Goal: Task Accomplishment & Management: Complete application form

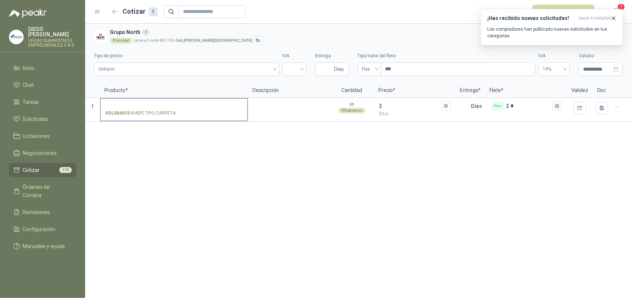
click at [162, 100] on label "SOL054015 - WAIPE TIPO CARPETA" at bounding box center [174, 109] width 147 height 21
click at [162, 104] on input "SOL054015 - WAIPE TIPO CARPETA" at bounding box center [174, 107] width 138 height 6
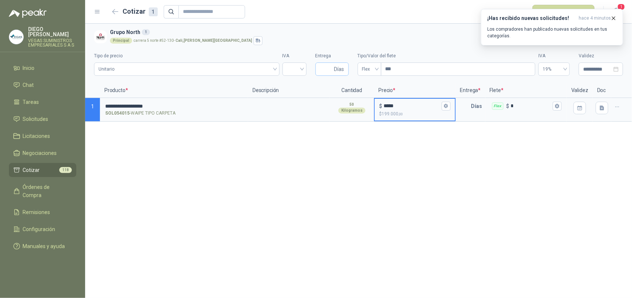
type input "*****"
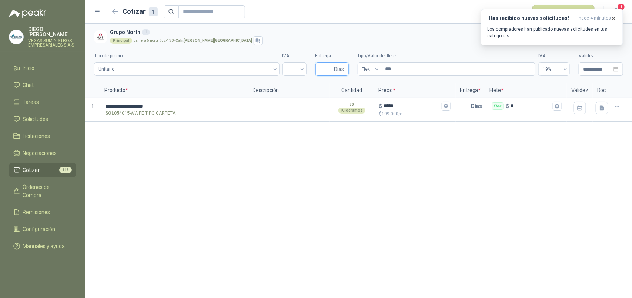
click at [322, 66] on input "Entrega" at bounding box center [326, 69] width 13 height 13
type input "*"
click at [299, 71] on input "search" at bounding box center [294, 68] width 15 height 11
click at [291, 86] on div "19%" at bounding box center [294, 85] width 12 height 8
click at [614, 19] on icon "button" at bounding box center [613, 18] width 3 height 3
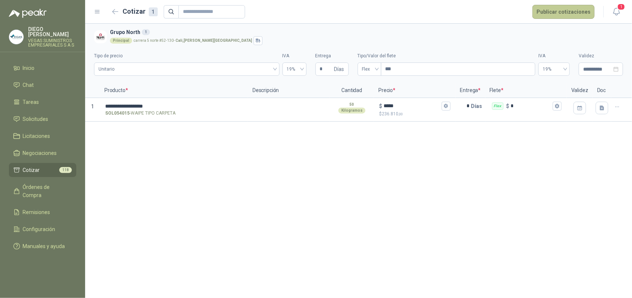
click at [554, 15] on button "Publicar cotizaciones" at bounding box center [563, 12] width 62 height 14
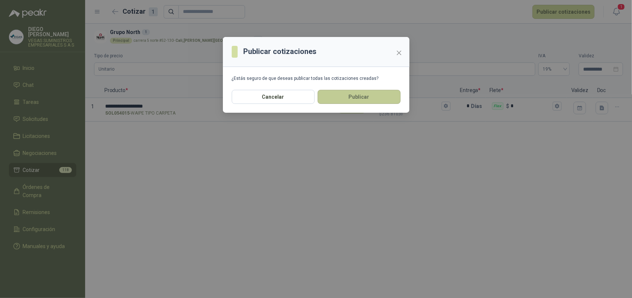
click at [360, 99] on button "Publicar" at bounding box center [359, 97] width 83 height 14
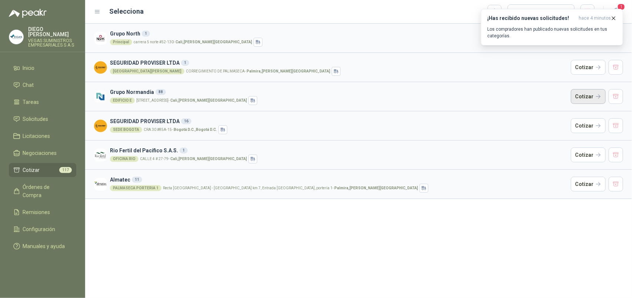
click at [581, 98] on button "Cotizar" at bounding box center [588, 96] width 35 height 15
click at [578, 97] on button "Cotizar" at bounding box center [588, 96] width 35 height 15
click at [611, 19] on icon "button" at bounding box center [613, 18] width 6 height 6
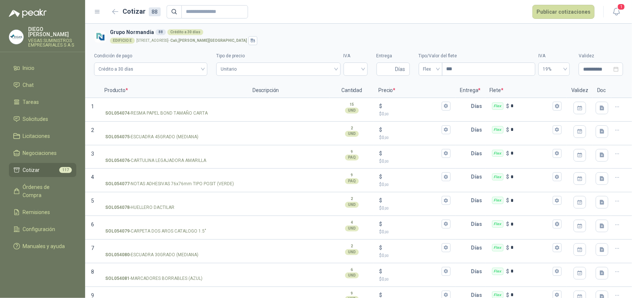
scroll to position [1916, 0]
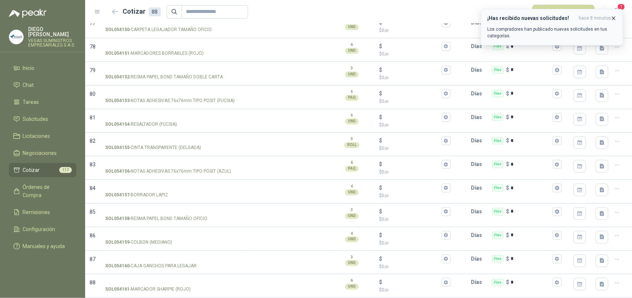
click at [612, 18] on icon "button" at bounding box center [613, 18] width 6 height 6
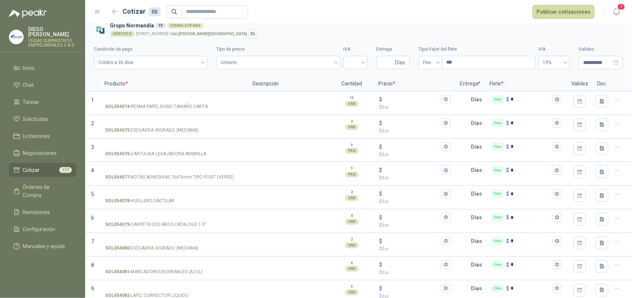
scroll to position [0, 0]
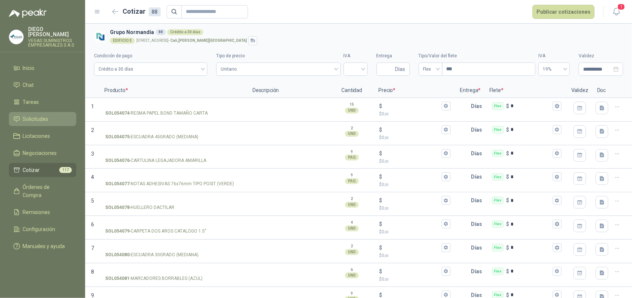
click at [36, 115] on span "Solicitudes" at bounding box center [36, 119] width 26 height 8
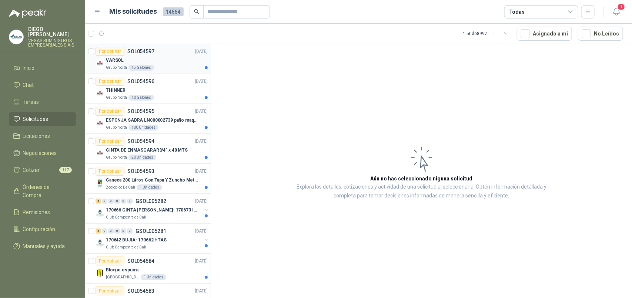
click at [124, 61] on div "VARSOL" at bounding box center [157, 60] width 102 height 9
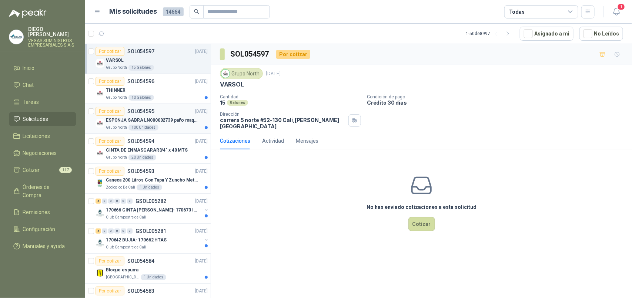
click at [170, 125] on div "Grupo North 100 Unidades" at bounding box center [157, 128] width 102 height 6
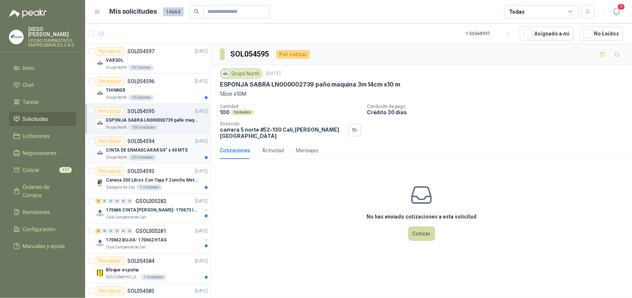
click at [158, 159] on div "Grupo North 20 Unidades" at bounding box center [157, 158] width 102 height 6
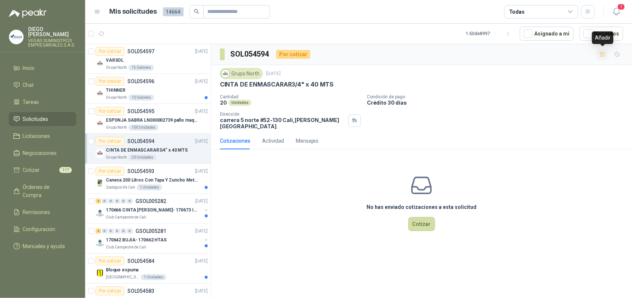
click at [602, 58] on button "button" at bounding box center [602, 54] width 12 height 12
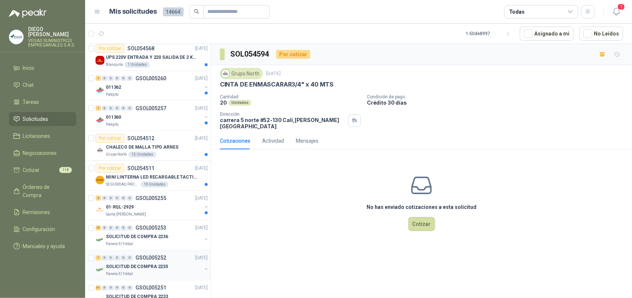
scroll to position [463, 0]
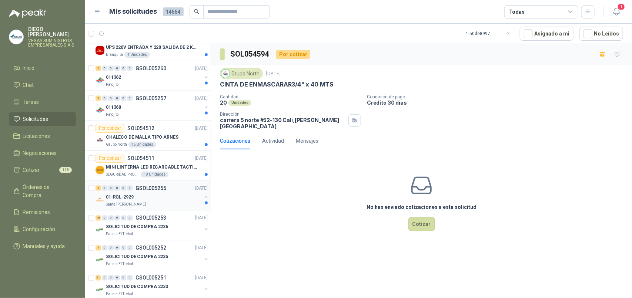
click at [149, 202] on div "01-RQL-2929" at bounding box center [154, 197] width 96 height 9
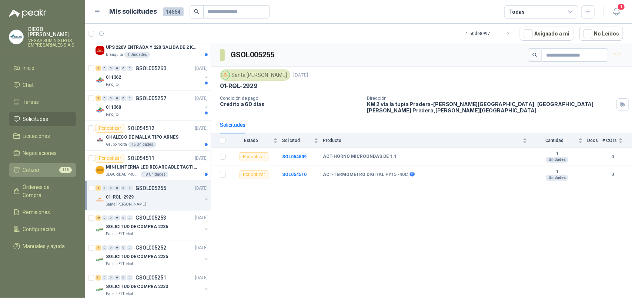
click at [55, 166] on li "Cotizar 118" at bounding box center [42, 170] width 58 height 8
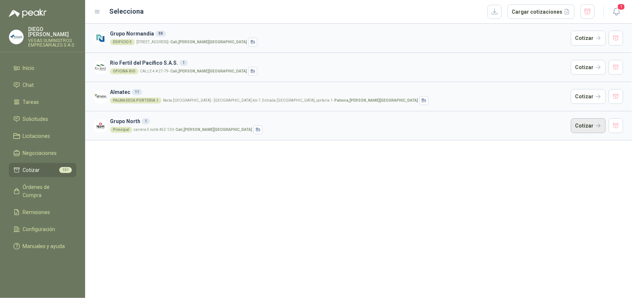
click at [589, 127] on button "Cotizar" at bounding box center [588, 125] width 35 height 15
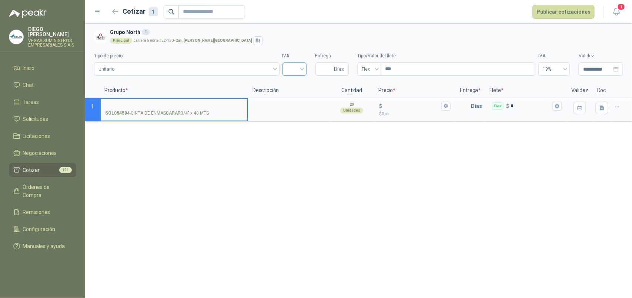
click at [300, 69] on input "search" at bounding box center [294, 68] width 15 height 11
click at [285, 86] on div "19%" at bounding box center [294, 85] width 21 height 12
click at [323, 69] on input "Entrega" at bounding box center [326, 69] width 13 height 13
type input "*"
click at [165, 107] on input "SOL054594 - CINTA DE ENMASCARAR3/4" x 40 MTS" at bounding box center [174, 107] width 138 height 6
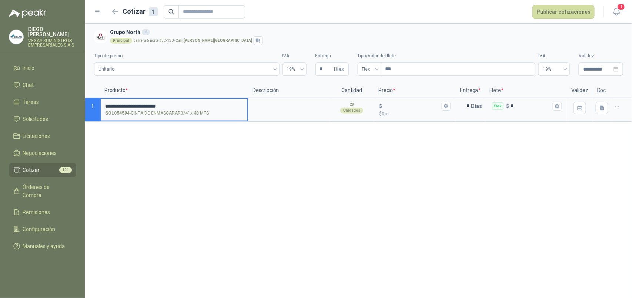
drag, startPoint x: 195, startPoint y: 104, endPoint x: 200, endPoint y: 105, distance: 4.9
click at [200, 104] on input "**********" at bounding box center [174, 107] width 138 height 6
type input "*"
click at [178, 108] on input "SOL054594 - CINTA DE ENMASCARAR3/4" x 40 MTS" at bounding box center [174, 107] width 138 height 6
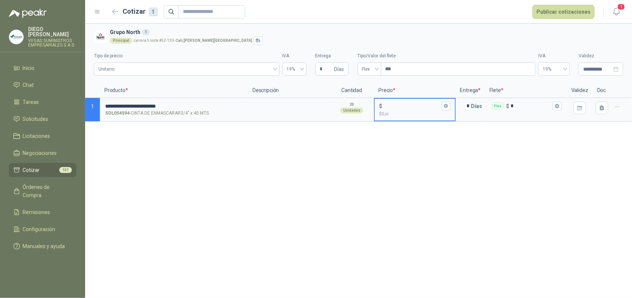
click at [410, 106] on input "$ $ 0 ,00" at bounding box center [411, 106] width 56 height 6
type input "*****"
click at [447, 106] on icon "button" at bounding box center [446, 106] width 4 height 4
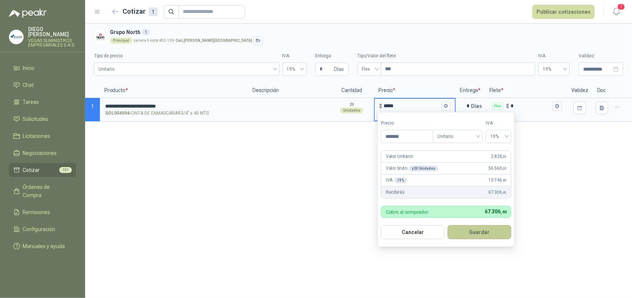
click at [472, 236] on button "Guardar" at bounding box center [479, 232] width 64 height 14
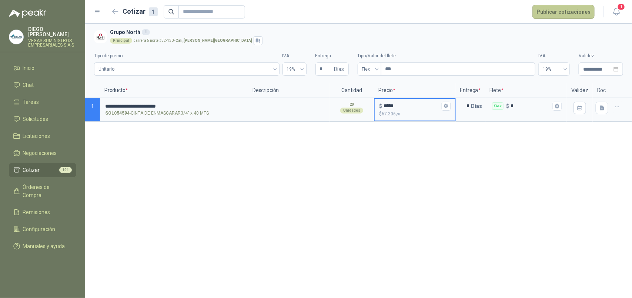
click at [553, 14] on button "Publicar cotizaciones" at bounding box center [563, 12] width 62 height 14
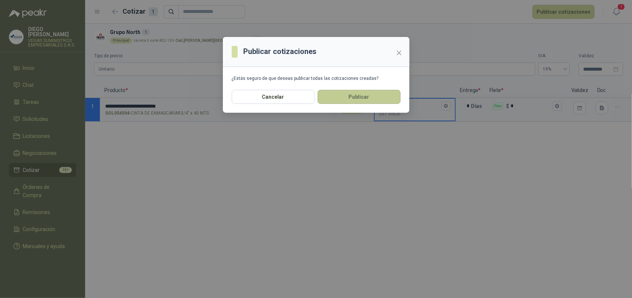
click at [356, 100] on button "Publicar" at bounding box center [359, 97] width 83 height 14
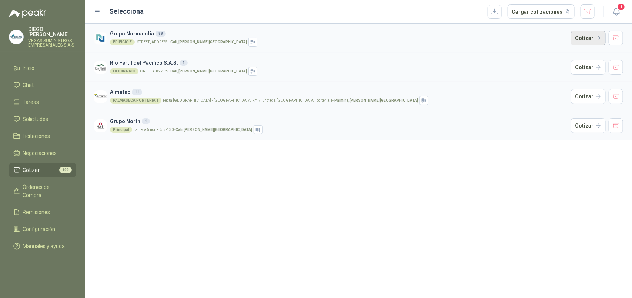
click at [586, 37] on button "Cotizar" at bounding box center [588, 38] width 35 height 15
